Goal: Find contact information: Find contact information

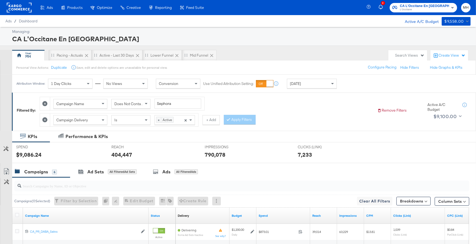
click at [438, 8] on span "L'Occitane" at bounding box center [424, 10] width 49 height 4
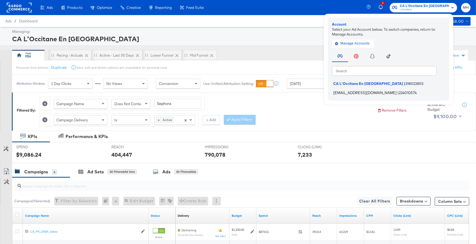
click at [363, 93] on span "[EMAIL_ADDRESS][DOMAIN_NAME]" at bounding box center [365, 92] width 63 height 4
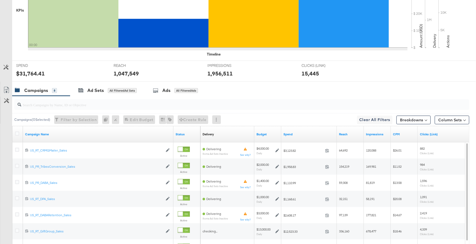
scroll to position [253, 0]
